Goal: Information Seeking & Learning: Learn about a topic

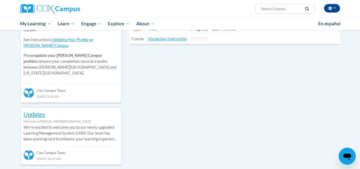
scroll to position [200, 0]
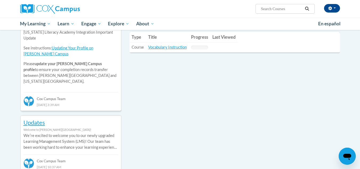
drag, startPoint x: 364, startPoint y: 33, endPoint x: 360, endPoint y: 79, distance: 45.7
click at [174, 46] on link "Vocabulary Instruction" at bounding box center [167, 47] width 39 height 5
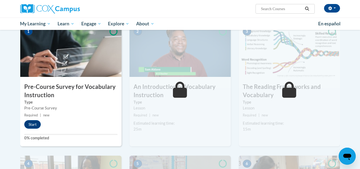
scroll to position [113, 0]
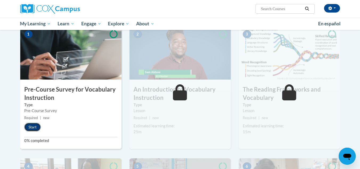
click at [28, 126] on button "Start" at bounding box center [32, 127] width 17 height 9
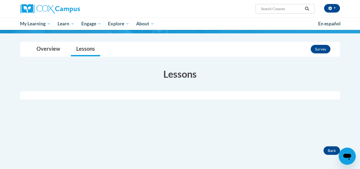
scroll to position [55, 0]
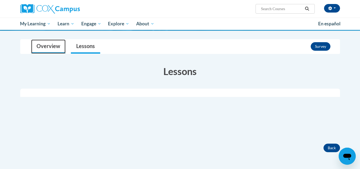
click at [49, 43] on link "Overview" at bounding box center [48, 46] width 34 height 14
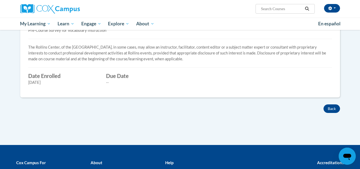
scroll to position [193, 0]
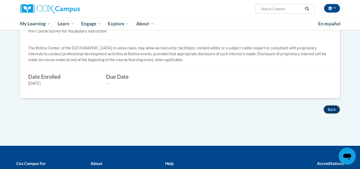
click at [334, 108] on button "Back" at bounding box center [331, 109] width 17 height 9
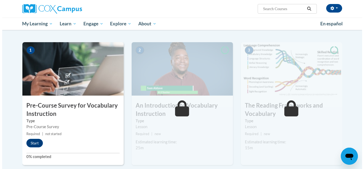
scroll to position [98, 0]
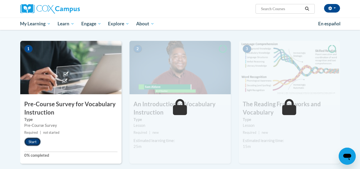
click at [31, 141] on button "Start" at bounding box center [32, 141] width 17 height 9
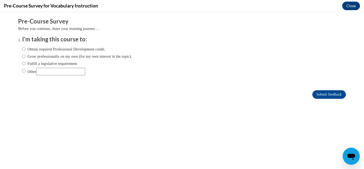
scroll to position [0, 0]
click at [72, 50] on label "Obtain required Professional Development credit." at bounding box center [63, 49] width 83 height 6
click at [26, 50] on input "Obtain required Professional Development credit." at bounding box center [23, 49] width 3 height 6
radio input "true"
click at [326, 98] on input "Submit feedback" at bounding box center [329, 94] width 34 height 9
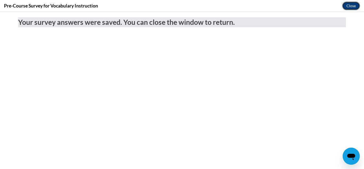
click at [349, 9] on button "Close" at bounding box center [351, 6] width 18 height 9
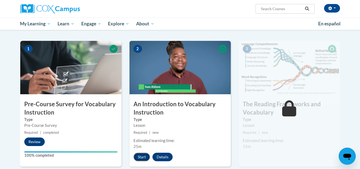
click at [144, 160] on button "Start" at bounding box center [141, 156] width 17 height 9
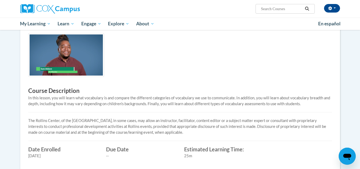
scroll to position [127, 0]
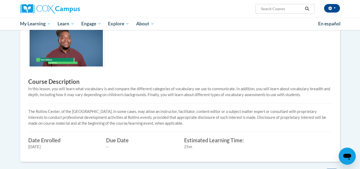
drag, startPoint x: 357, startPoint y: 90, endPoint x: 358, endPoint y: 94, distance: 4.6
click at [358, 94] on body "[PERSON_NAME] (Eastern Daylight Time GMT-0400 ) My Profile Inbox My Transcripts…" at bounding box center [180, 85] width 360 height 424
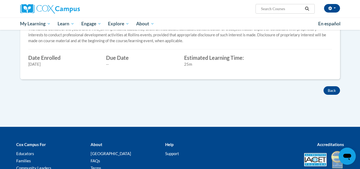
scroll to position [182, 0]
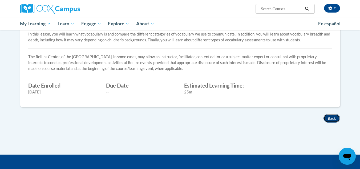
click at [330, 116] on button "Back" at bounding box center [331, 118] width 17 height 9
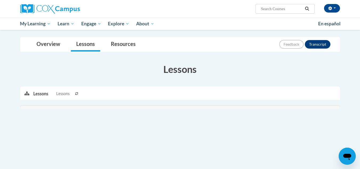
drag, startPoint x: 364, startPoint y: 5, endPoint x: 363, endPoint y: 32, distance: 26.7
click at [360, 32] on html "[PERSON_NAME] (Eastern Daylight Time GMT-0400 ) My Profile Inbox My Transcripts…" at bounding box center [180, 31] width 360 height 169
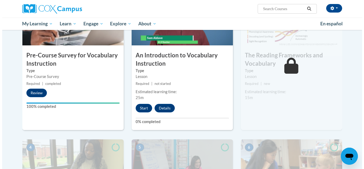
scroll to position [146, 0]
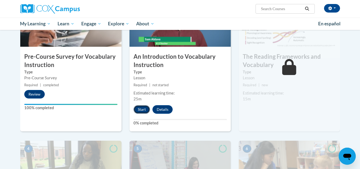
click at [140, 112] on button "Start" at bounding box center [141, 109] width 17 height 9
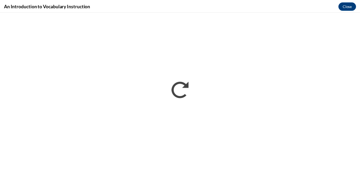
scroll to position [0, 0]
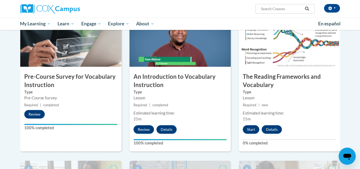
scroll to position [113, 0]
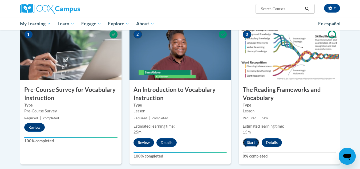
click at [248, 141] on button "Start" at bounding box center [251, 142] width 17 height 9
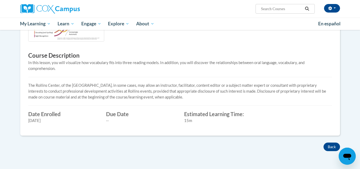
scroll to position [171, 0]
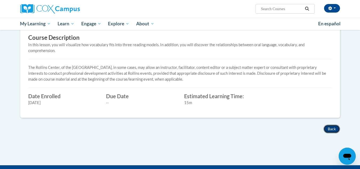
click at [335, 128] on button "Back" at bounding box center [331, 128] width 17 height 9
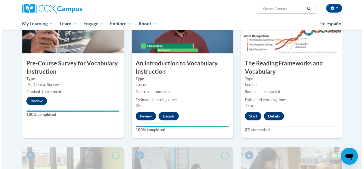
scroll to position [141, 0]
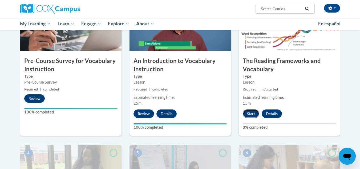
click at [252, 114] on button "Start" at bounding box center [251, 113] width 17 height 9
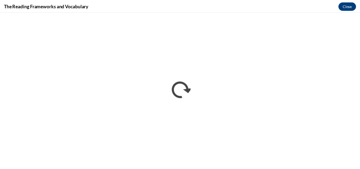
scroll to position [0, 0]
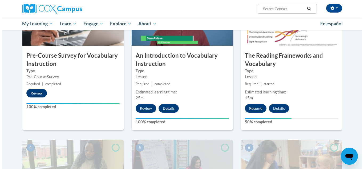
scroll to position [148, 0]
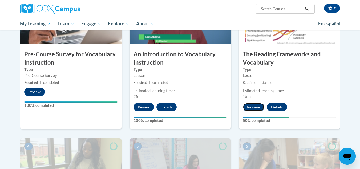
click at [262, 104] on button "Resume" at bounding box center [254, 107] width 22 height 9
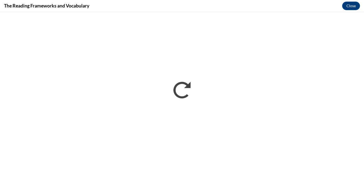
scroll to position [0, 0]
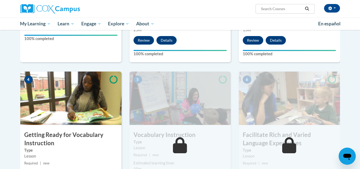
scroll to position [265, 0]
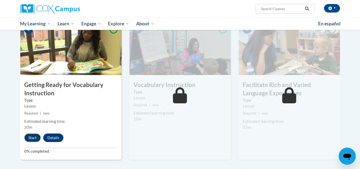
click at [30, 140] on button "Start" at bounding box center [32, 137] width 17 height 9
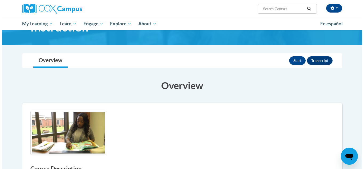
scroll to position [41, 0]
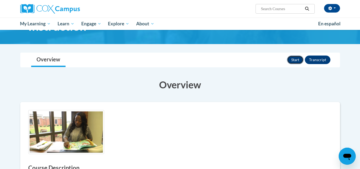
click at [293, 59] on button "Start" at bounding box center [295, 59] width 17 height 9
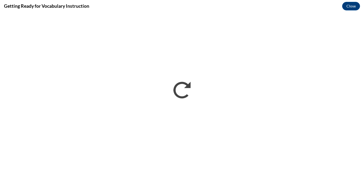
scroll to position [0, 0]
